Goal: Information Seeking & Learning: Learn about a topic

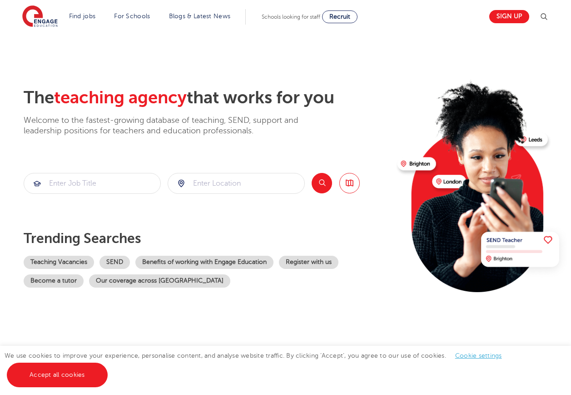
click at [549, 17] on img at bounding box center [544, 16] width 11 height 11
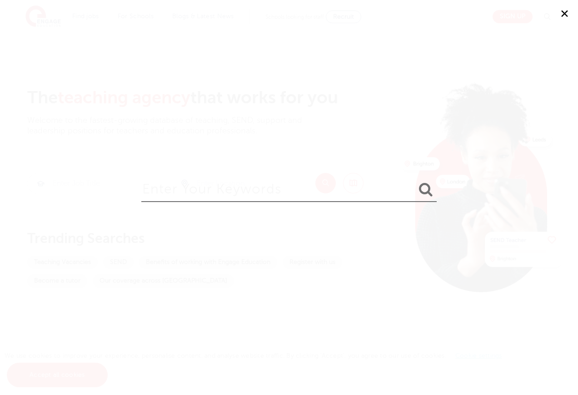
click at [326, 194] on input "search" at bounding box center [289, 187] width 296 height 30
type input "nursery"
click at [415, 181] on button "submit" at bounding box center [426, 189] width 22 height 17
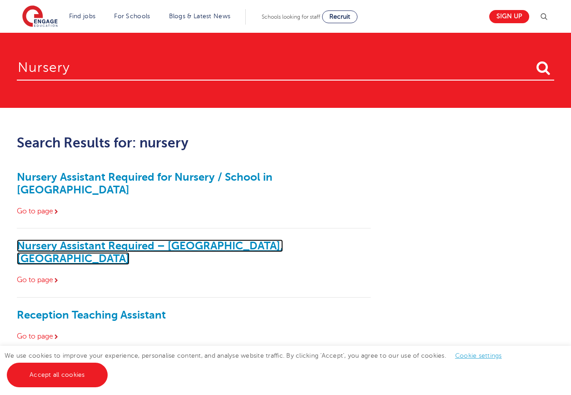
click at [121, 239] on link "Nursery Assistant Required – Carshalton, Sutton" at bounding box center [150, 251] width 266 height 25
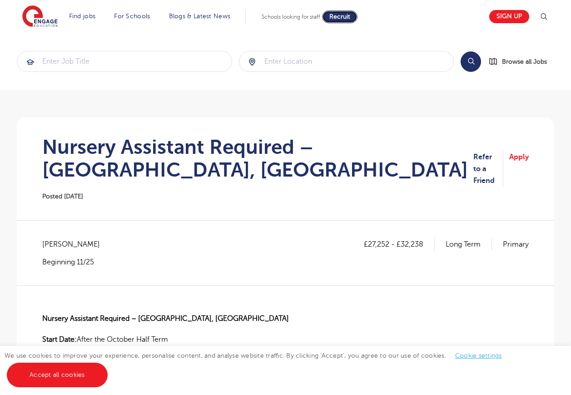
click at [350, 15] on span "Recruit" at bounding box center [340, 16] width 21 height 7
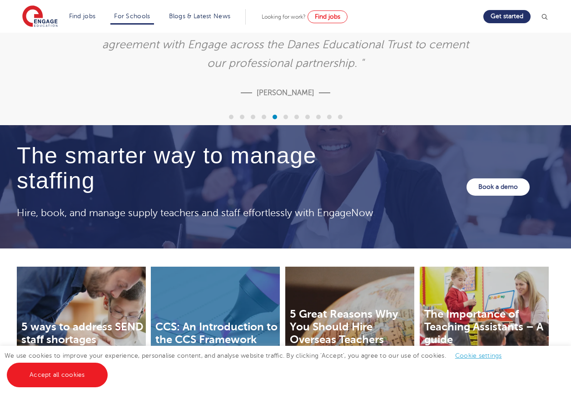
scroll to position [2989, 0]
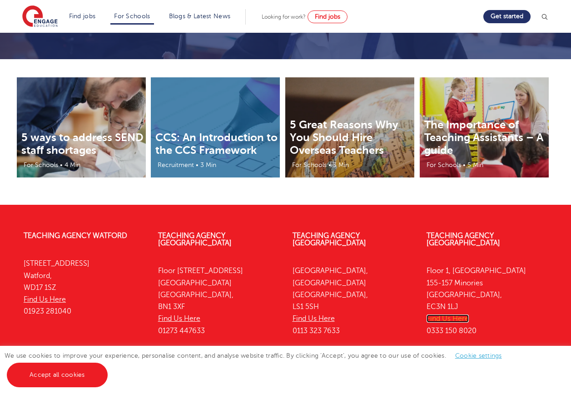
click at [450, 314] on link "Find Us Here" at bounding box center [448, 318] width 42 height 8
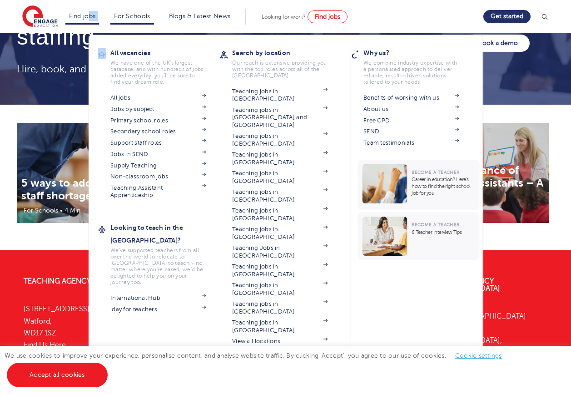
drag, startPoint x: 95, startPoint y: 25, endPoint x: 108, endPoint y: 33, distance: 14.5
click at [100, 25] on li "Find jobs All vacancies We have one of the UK's largest database. and with hund…" at bounding box center [82, 16] width 34 height 15
click at [294, 319] on link "Teaching jobs in [GEOGRAPHIC_DATA]" at bounding box center [279, 326] width 95 height 15
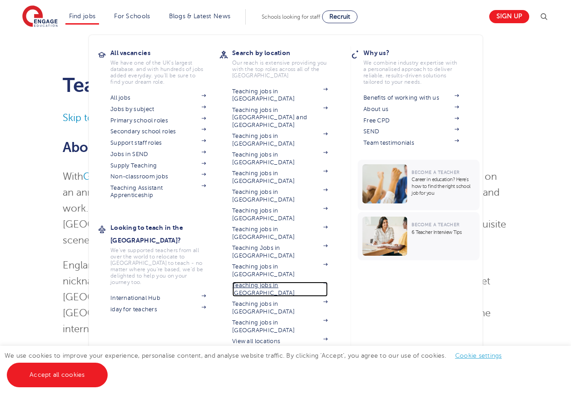
click at [294, 281] on link "Teaching jobs in [GEOGRAPHIC_DATA]" at bounding box center [279, 288] width 95 height 15
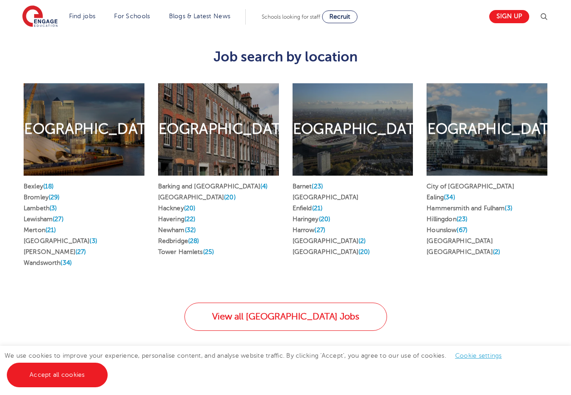
scroll to position [546, 0]
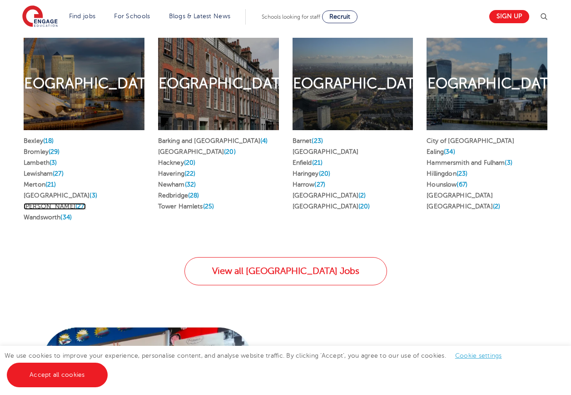
click at [75, 203] on span "(27)" at bounding box center [80, 206] width 11 height 7
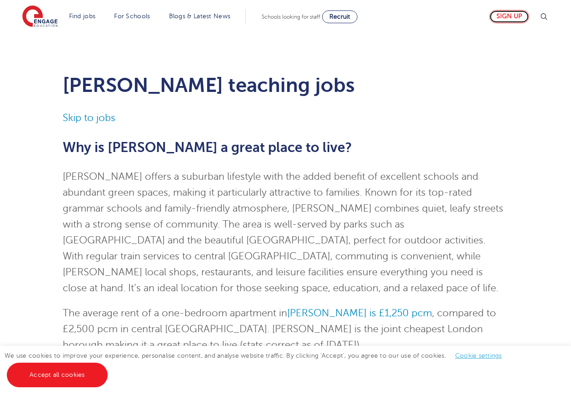
click at [512, 17] on link "Sign up" at bounding box center [510, 16] width 40 height 13
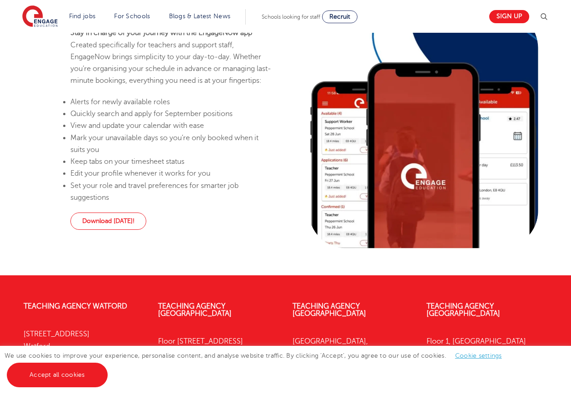
scroll to position [981, 0]
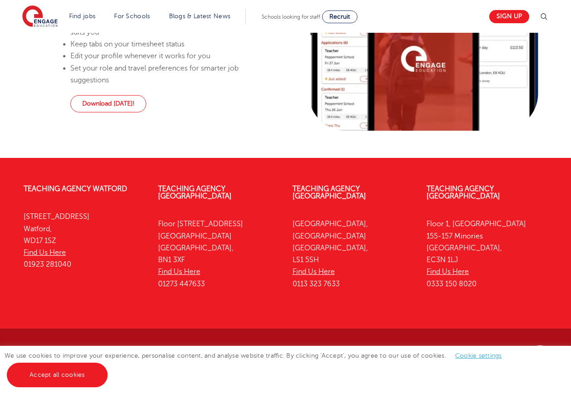
click at [465, 356] on link "Cookie settings" at bounding box center [479, 355] width 47 height 7
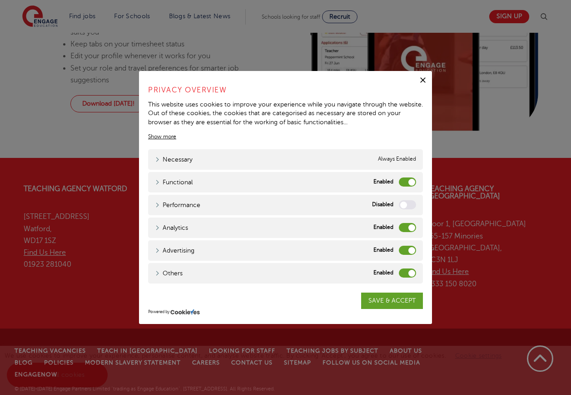
click at [403, 179] on label "Functional" at bounding box center [407, 181] width 17 height 9
click at [0, 0] on input "Functional" at bounding box center [0, 0] width 0 height 0
click at [404, 225] on label "Analytics" at bounding box center [407, 227] width 17 height 9
click at [0, 0] on input "Analytics" at bounding box center [0, 0] width 0 height 0
click at [405, 251] on label "Advertising" at bounding box center [407, 250] width 17 height 9
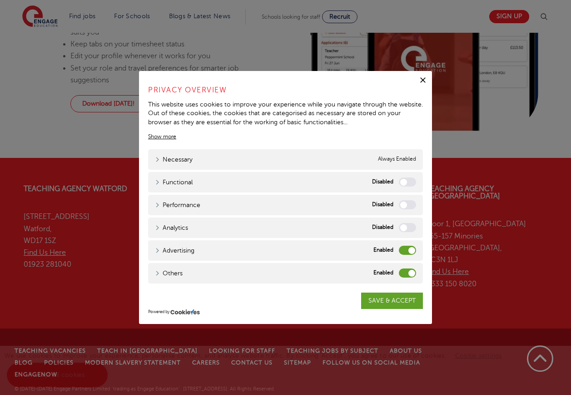
click at [0, 0] on input "Advertising" at bounding box center [0, 0] width 0 height 0
click at [403, 271] on label "Others" at bounding box center [407, 272] width 17 height 9
click at [0, 0] on input "Others" at bounding box center [0, 0] width 0 height 0
click at [401, 296] on link "SAVE & ACCEPT" at bounding box center [392, 300] width 62 height 16
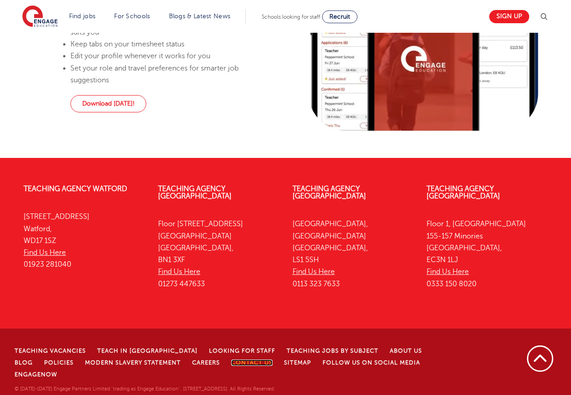
click at [231, 366] on link "Contact Us" at bounding box center [251, 362] width 41 height 6
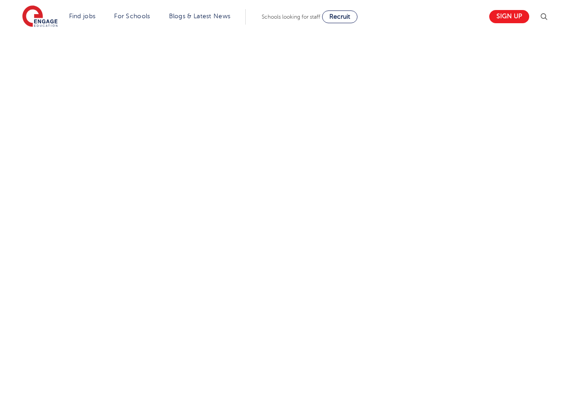
scroll to position [500, 0]
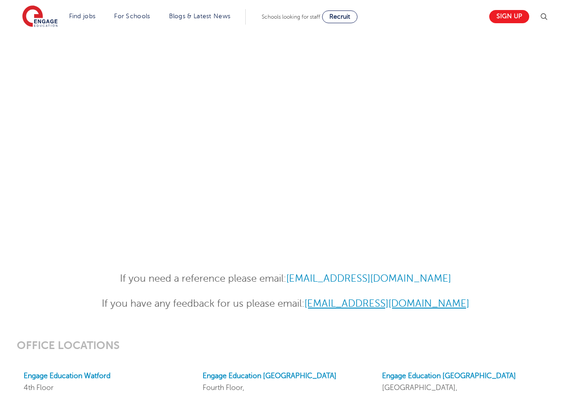
drag, startPoint x: 489, startPoint y: 301, endPoint x: 302, endPoint y: 308, distance: 187.4
click at [302, 308] on p "If you have any feedback for us please email: Customercare@engage-education.com" at bounding box center [286, 304] width 446 height 16
copy link "Customercare@engage-education.com"
